Goal: Task Accomplishment & Management: Complete application form

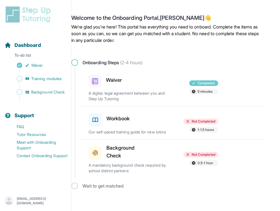
click at [149, 128] on div "Workbook Not Completed 1-1.5 hours Our self-paced training guide for new tutors" at bounding box center [176, 122] width 174 height 33
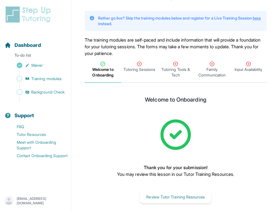
scroll to position [29, 0]
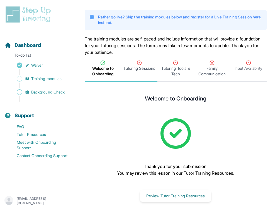
click at [150, 67] on span "Tutoring Sessions" at bounding box center [139, 69] width 32 height 6
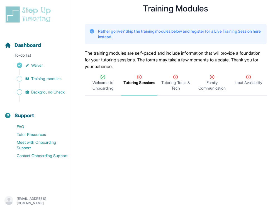
scroll to position [0, 0]
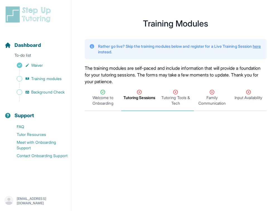
click at [173, 97] on span "Tutoring Tools & Tech" at bounding box center [176, 100] width 34 height 11
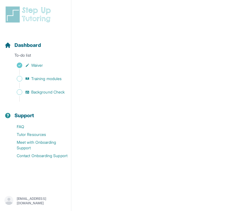
scroll to position [58, 0]
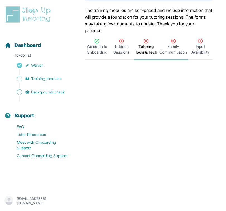
click at [177, 44] on span "Family Communication" at bounding box center [173, 49] width 28 height 11
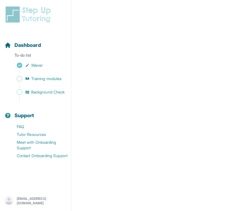
scroll to position [86, 0]
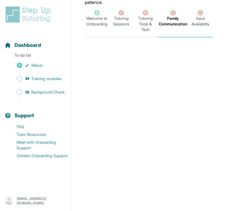
click at [202, 23] on span "Input Availability" at bounding box center [201, 21] width 22 height 11
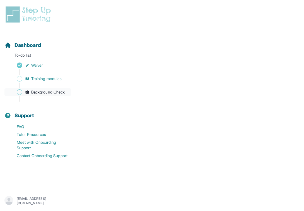
scroll to position [261, 0]
click at [50, 92] on span "Background Check" at bounding box center [47, 92] width 33 height 6
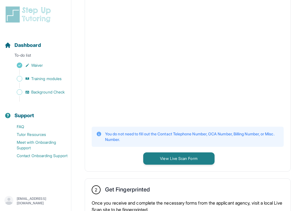
scroll to position [154, 0]
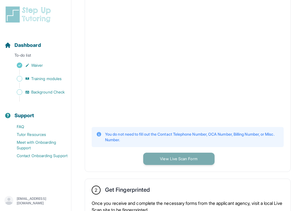
click at [168, 165] on button "View Live Scan Form" at bounding box center [178, 158] width 71 height 12
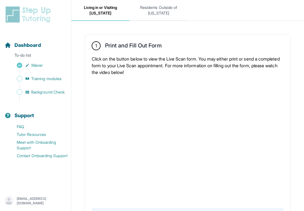
scroll to position [65, 0]
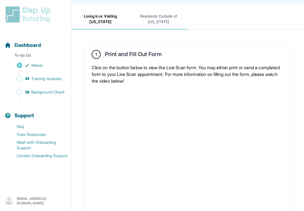
click at [160, 27] on span "Residents Outside of California" at bounding box center [159, 19] width 58 height 21
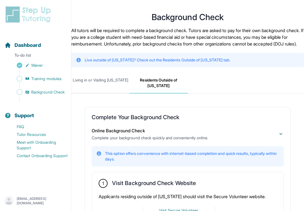
scroll to position [0, 0]
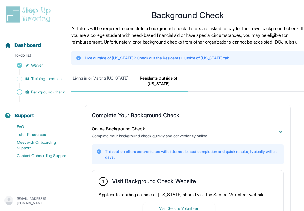
click at [117, 91] on span "Living in or Visiting California" at bounding box center [100, 81] width 58 height 21
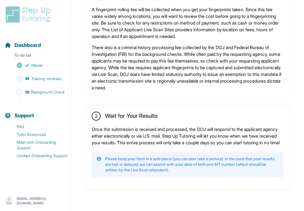
scroll to position [436, 0]
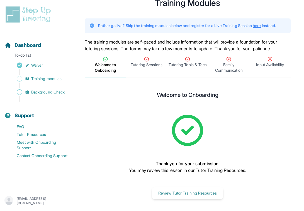
scroll to position [24, 0]
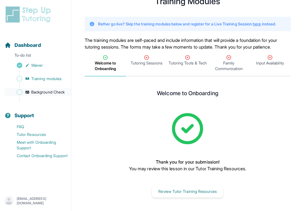
click at [54, 94] on span "Background Check" at bounding box center [47, 92] width 33 height 6
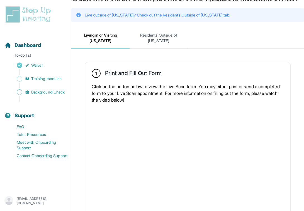
scroll to position [84, 0]
